Goal: Information Seeking & Learning: Learn about a topic

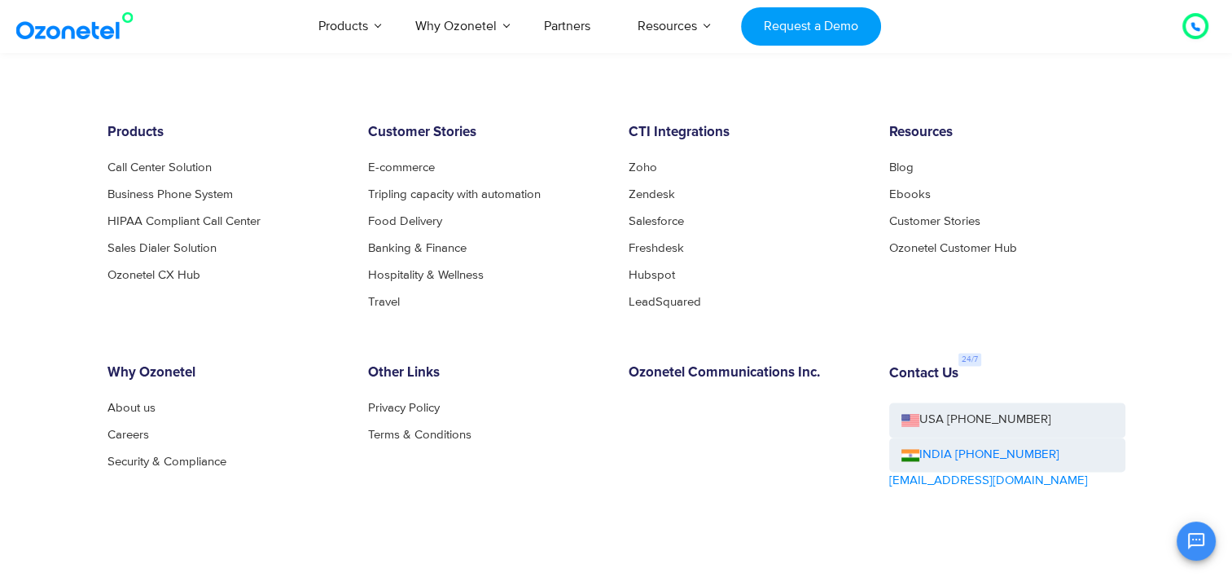
scroll to position [2219, 0]
click at [128, 428] on link "Careers" at bounding box center [133, 434] width 50 height 12
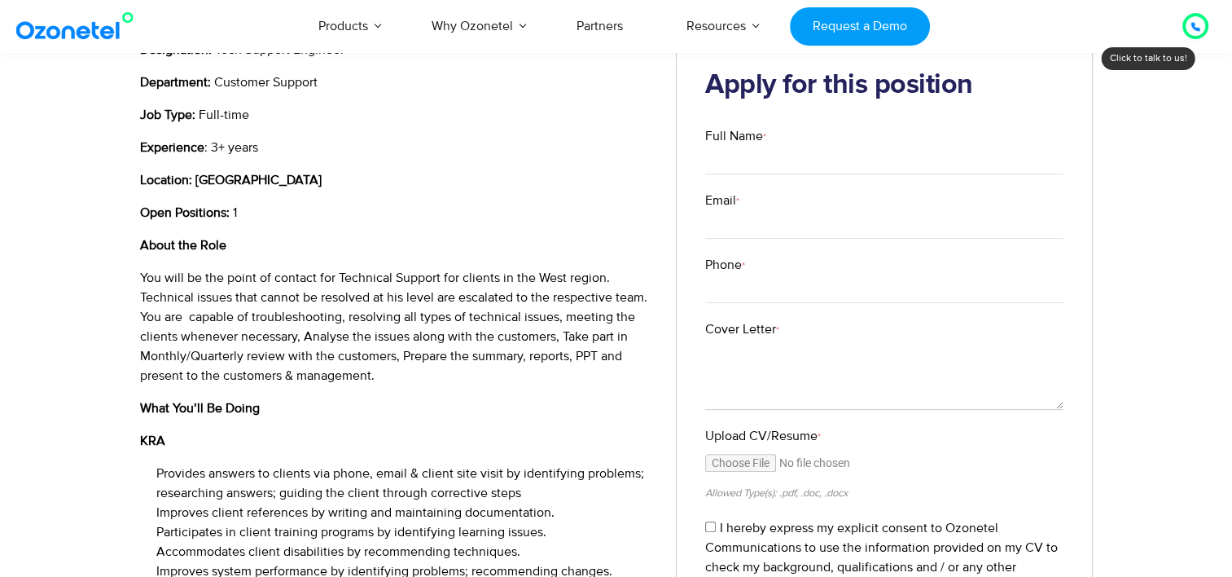
scroll to position [348, 0]
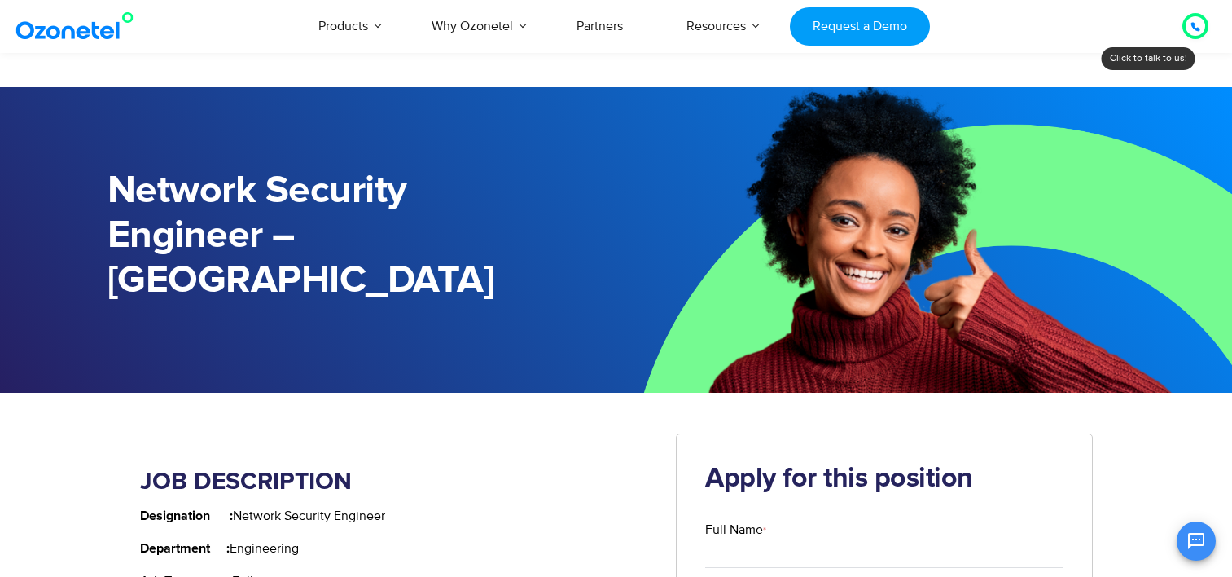
scroll to position [150, 0]
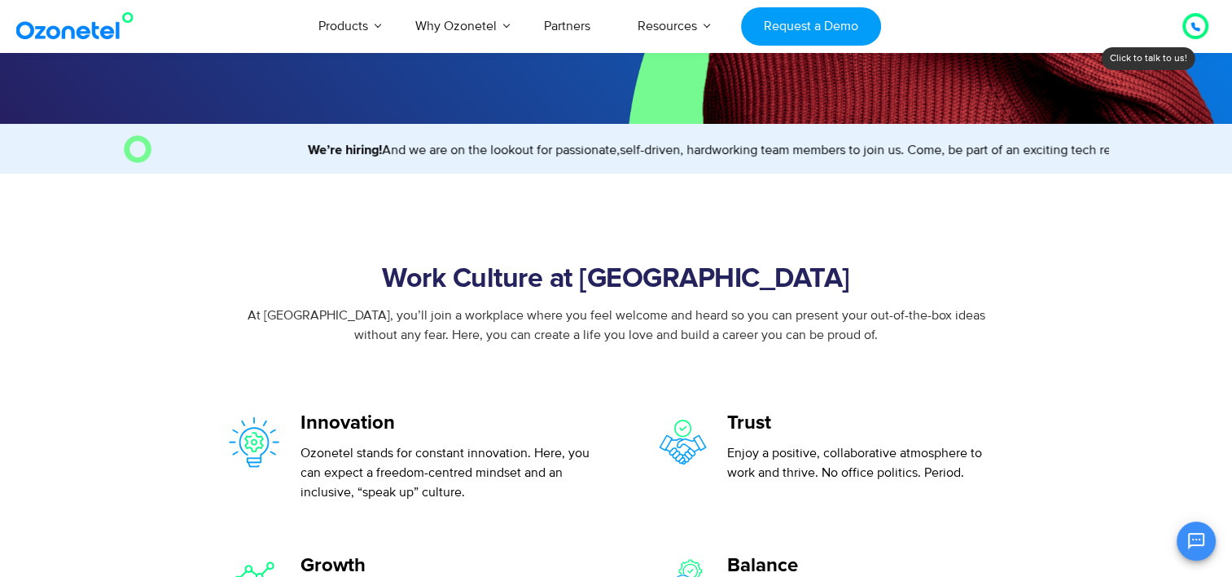
scroll to position [593, 0]
